Goal: Download file/media

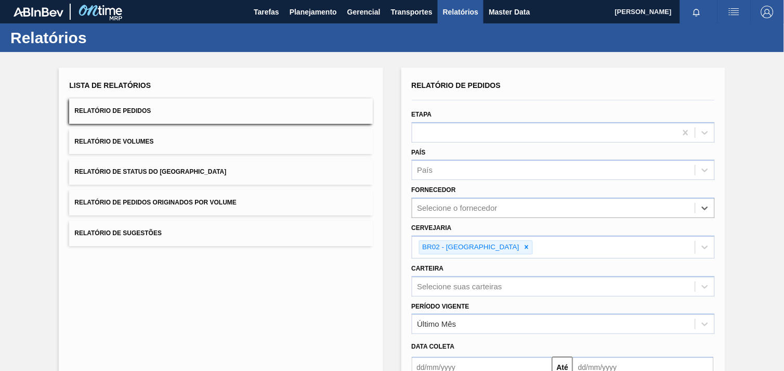
scroll to position [111, 0]
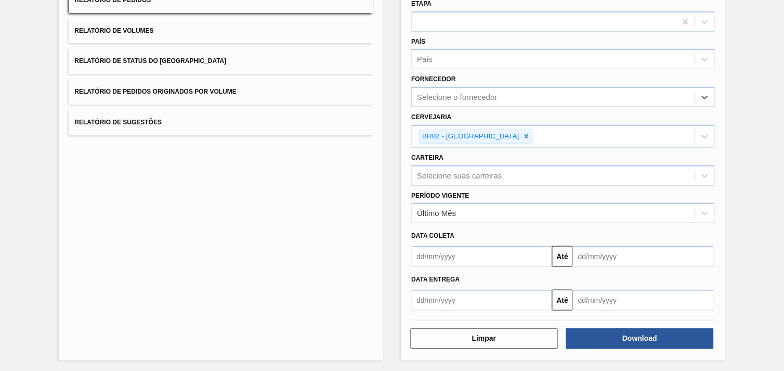
type input "289744"
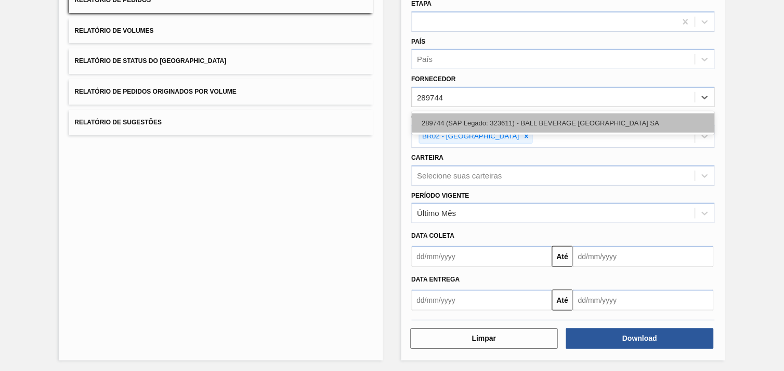
click at [620, 118] on div "289744 (SAP Legado: 323611) - BALL BEVERAGE [GEOGRAPHIC_DATA] SA" at bounding box center [563, 122] width 303 height 19
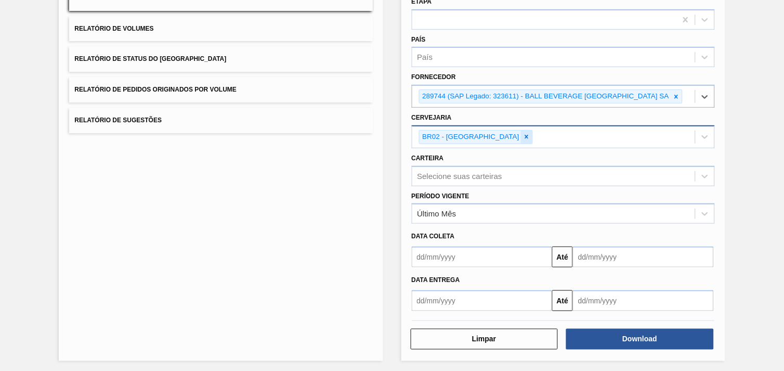
click at [525, 135] on icon at bounding box center [527, 137] width 4 height 4
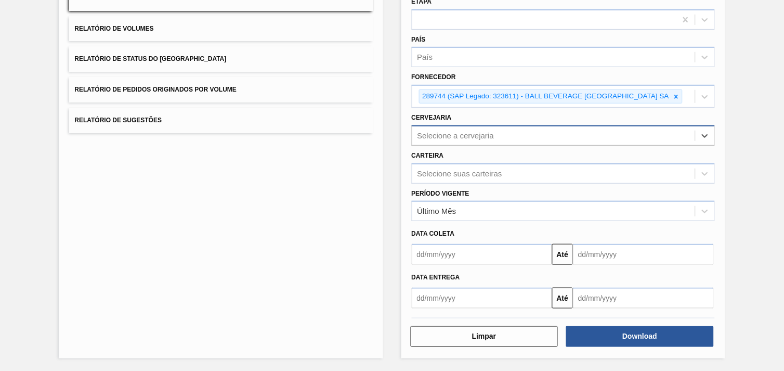
scroll to position [111, 0]
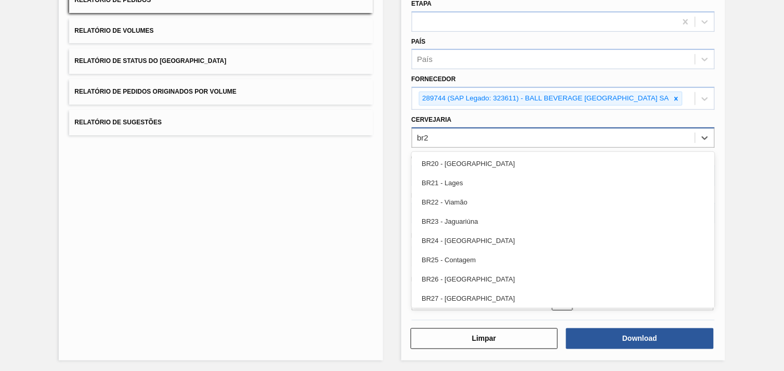
type input "br27"
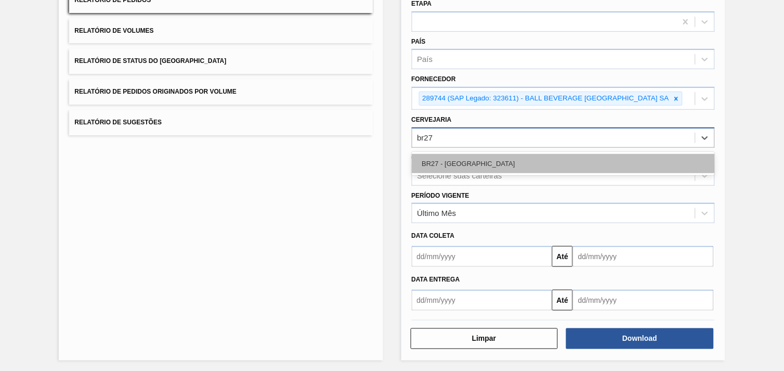
click at [493, 158] on div "BR27 - [GEOGRAPHIC_DATA]" at bounding box center [563, 163] width 303 height 19
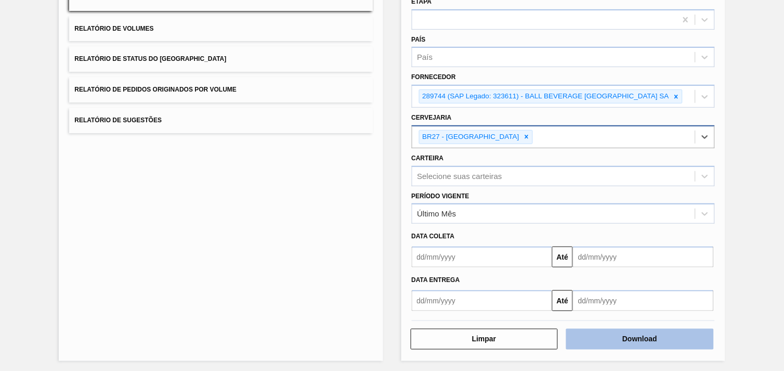
click at [635, 328] on button "Download" at bounding box center [640, 338] width 148 height 21
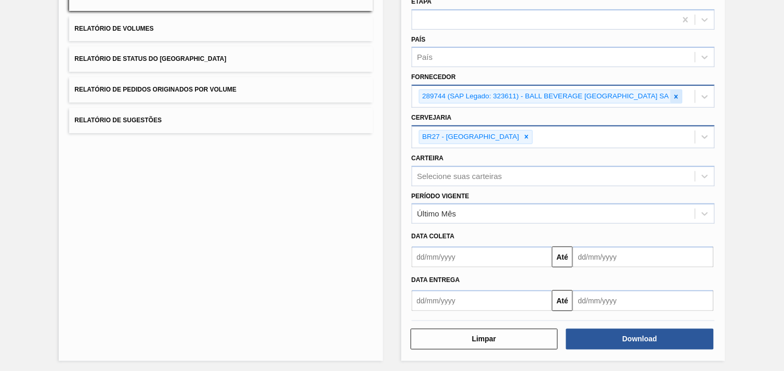
click at [676, 96] on icon at bounding box center [677, 97] width 4 height 4
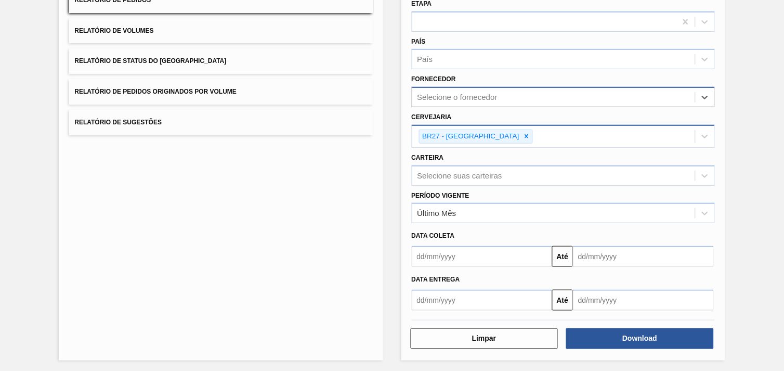
paste input "289744"
type input "289744"
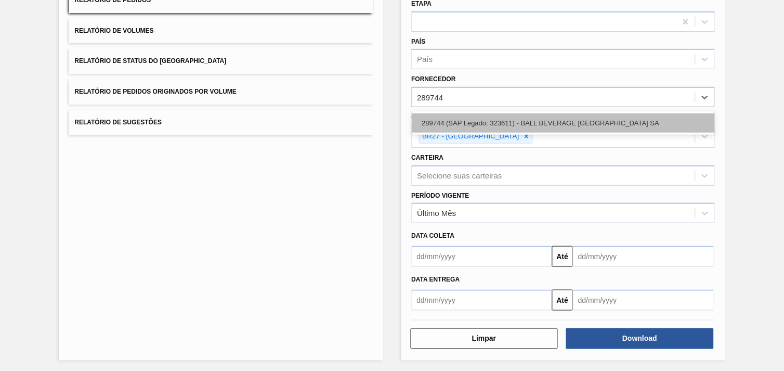
click at [598, 128] on div "289744 (SAP Legado: 323611) - BALL BEVERAGE [GEOGRAPHIC_DATA] SA" at bounding box center [563, 122] width 303 height 19
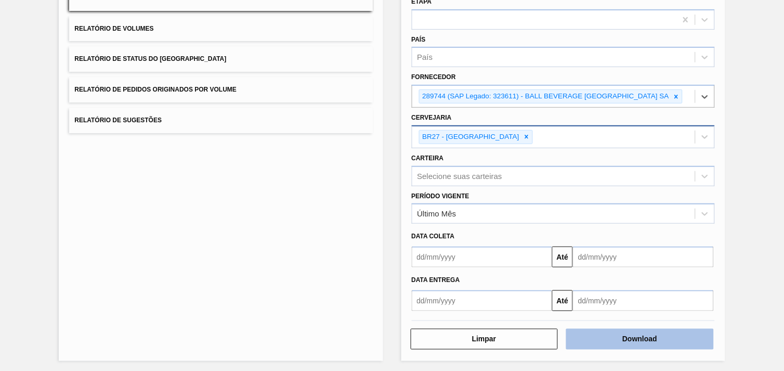
click at [644, 333] on button "Download" at bounding box center [640, 338] width 148 height 21
